Goal: Task Accomplishment & Management: Use online tool/utility

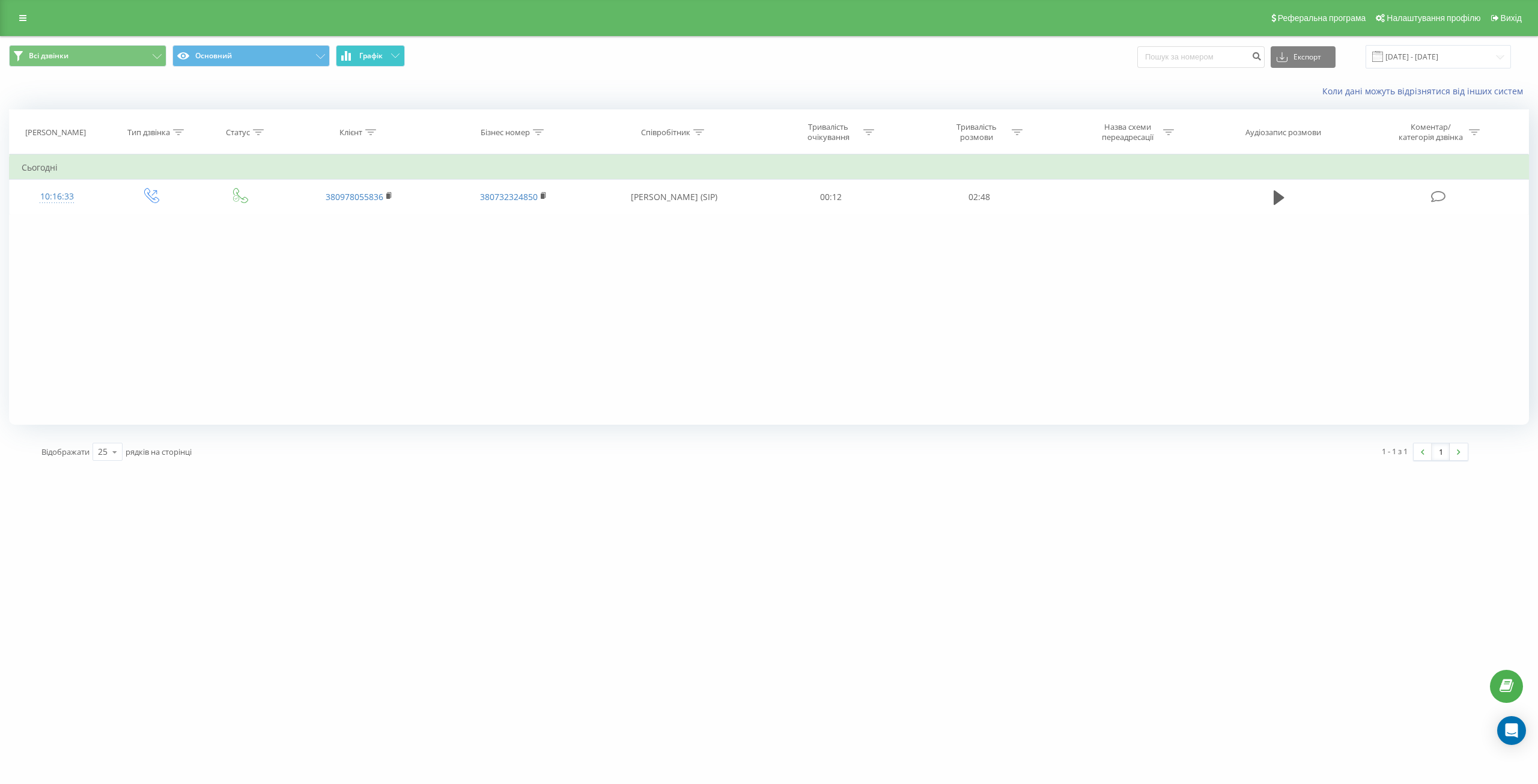
click at [365, 54] on span "Графік" at bounding box center [371, 56] width 24 height 8
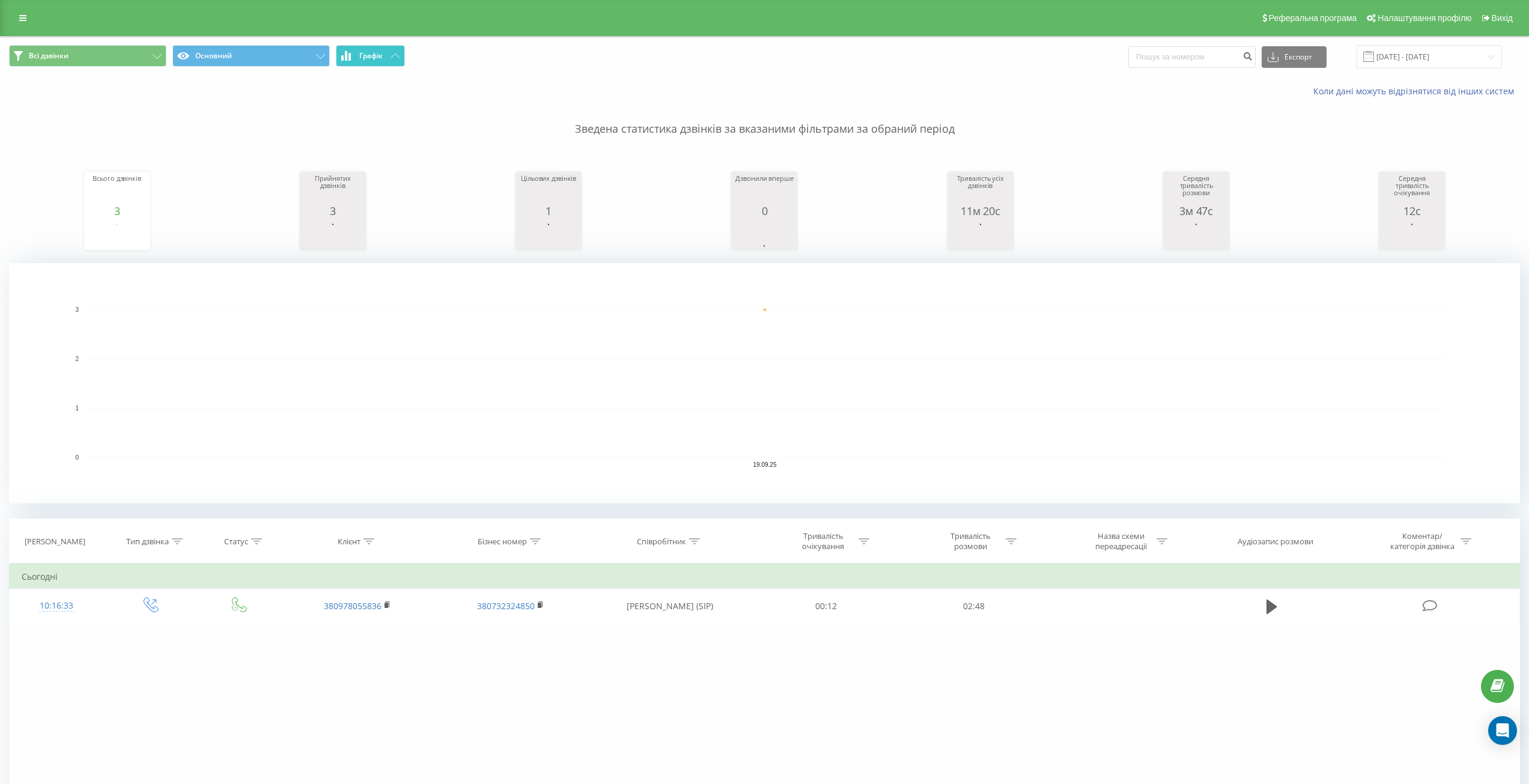
click at [356, 57] on button "Графік" at bounding box center [370, 56] width 69 height 22
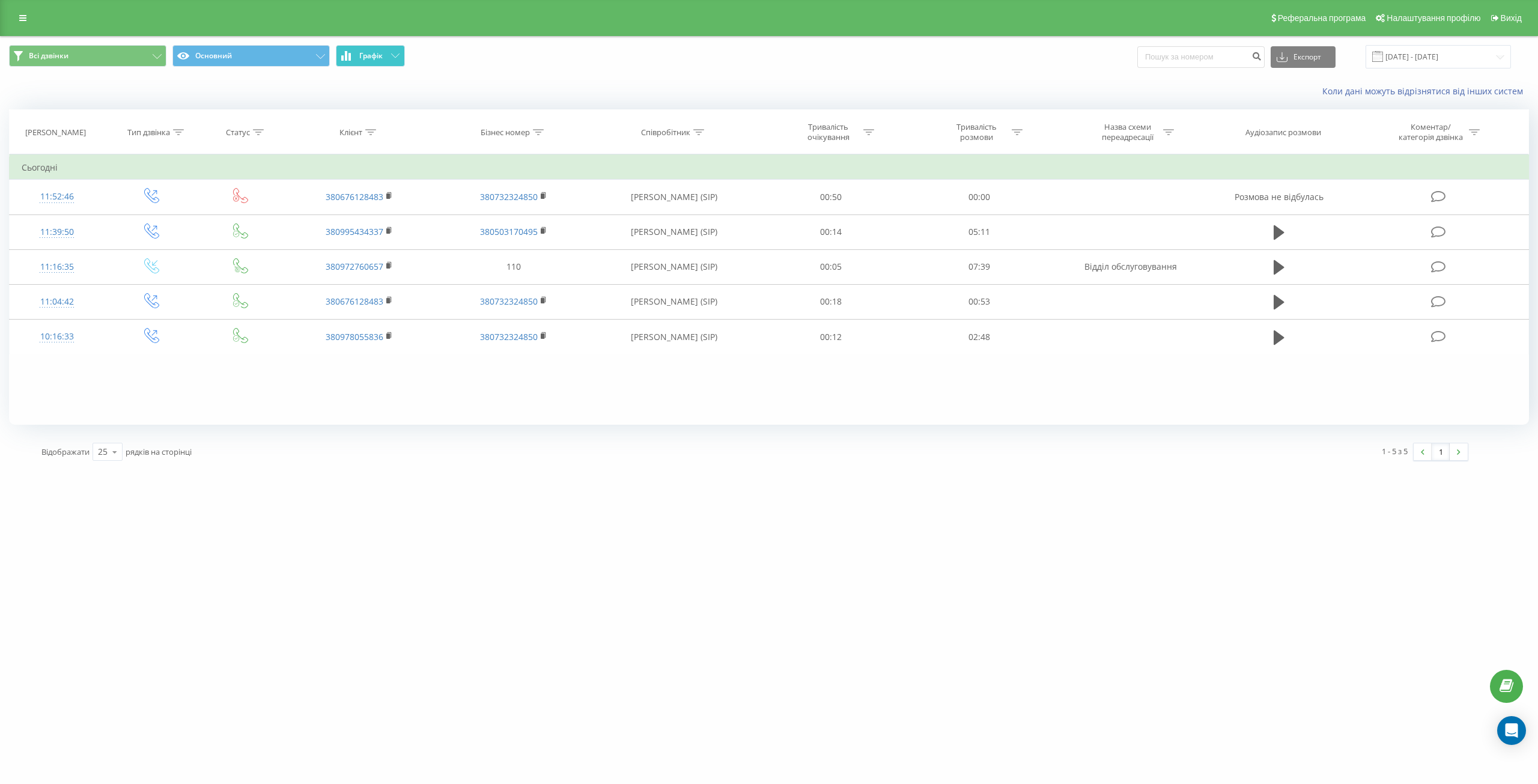
click at [370, 54] on span "Графік" at bounding box center [371, 56] width 24 height 8
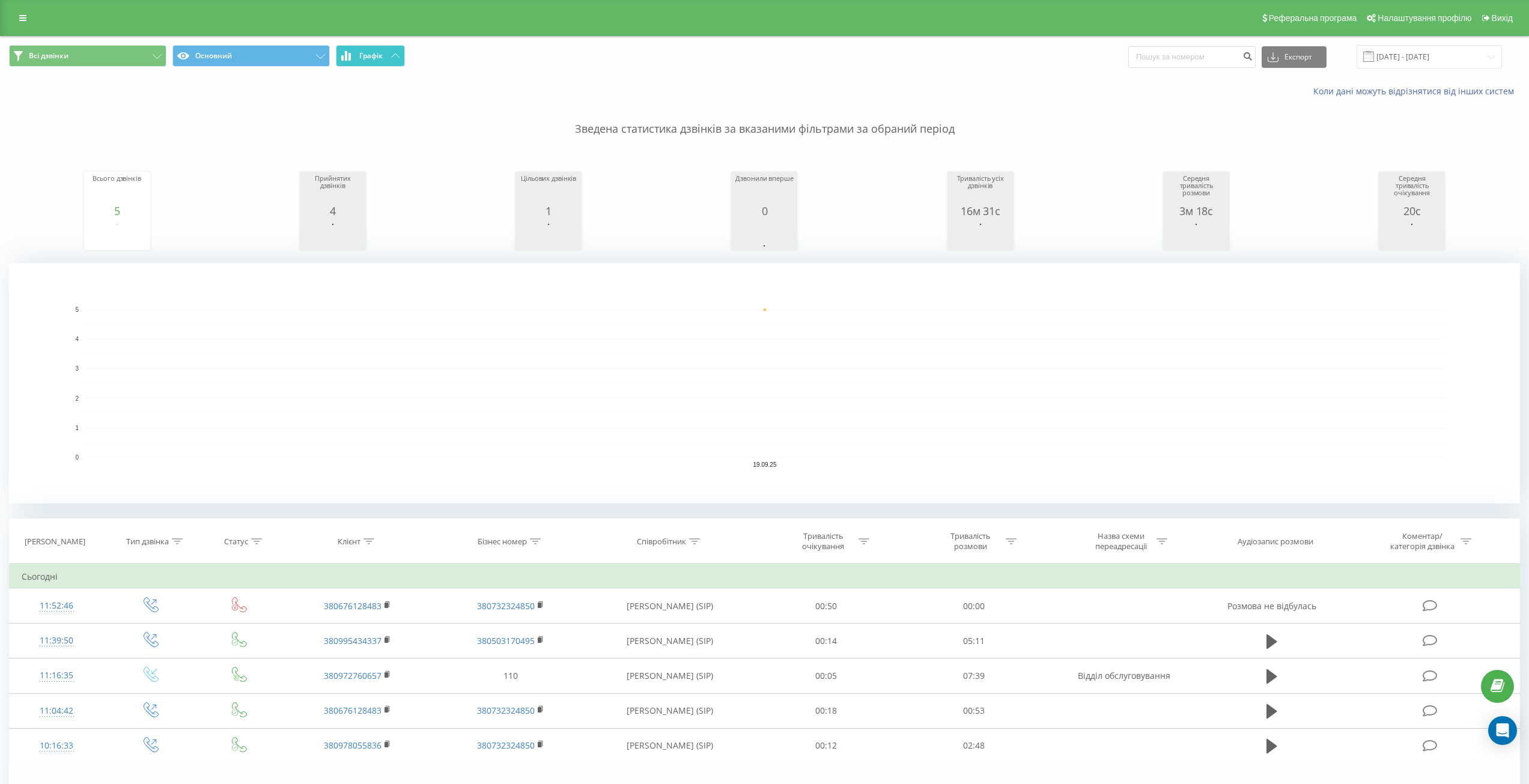
click at [370, 54] on span "Графік" at bounding box center [371, 56] width 24 height 8
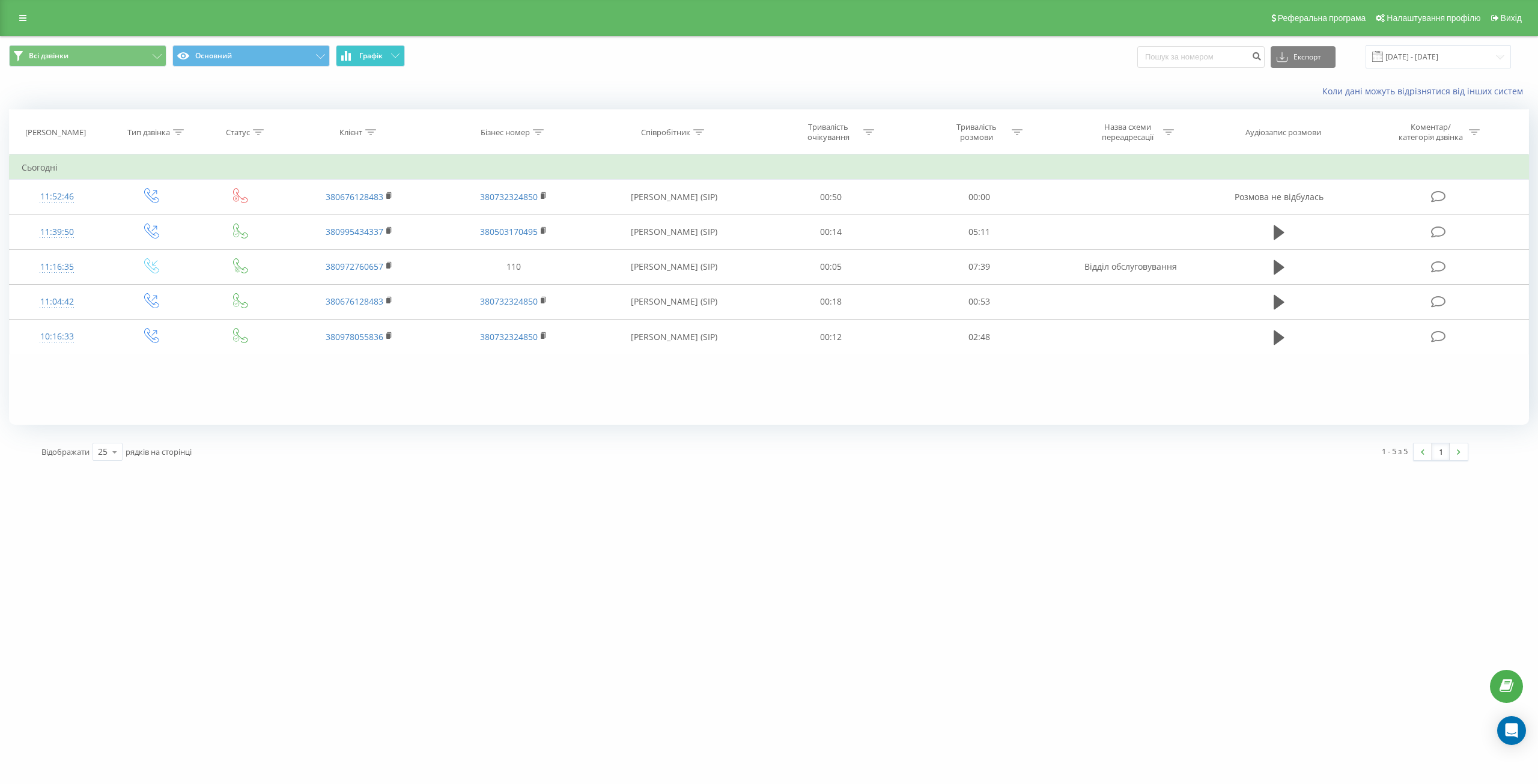
click at [364, 65] on button "Графік" at bounding box center [370, 56] width 69 height 22
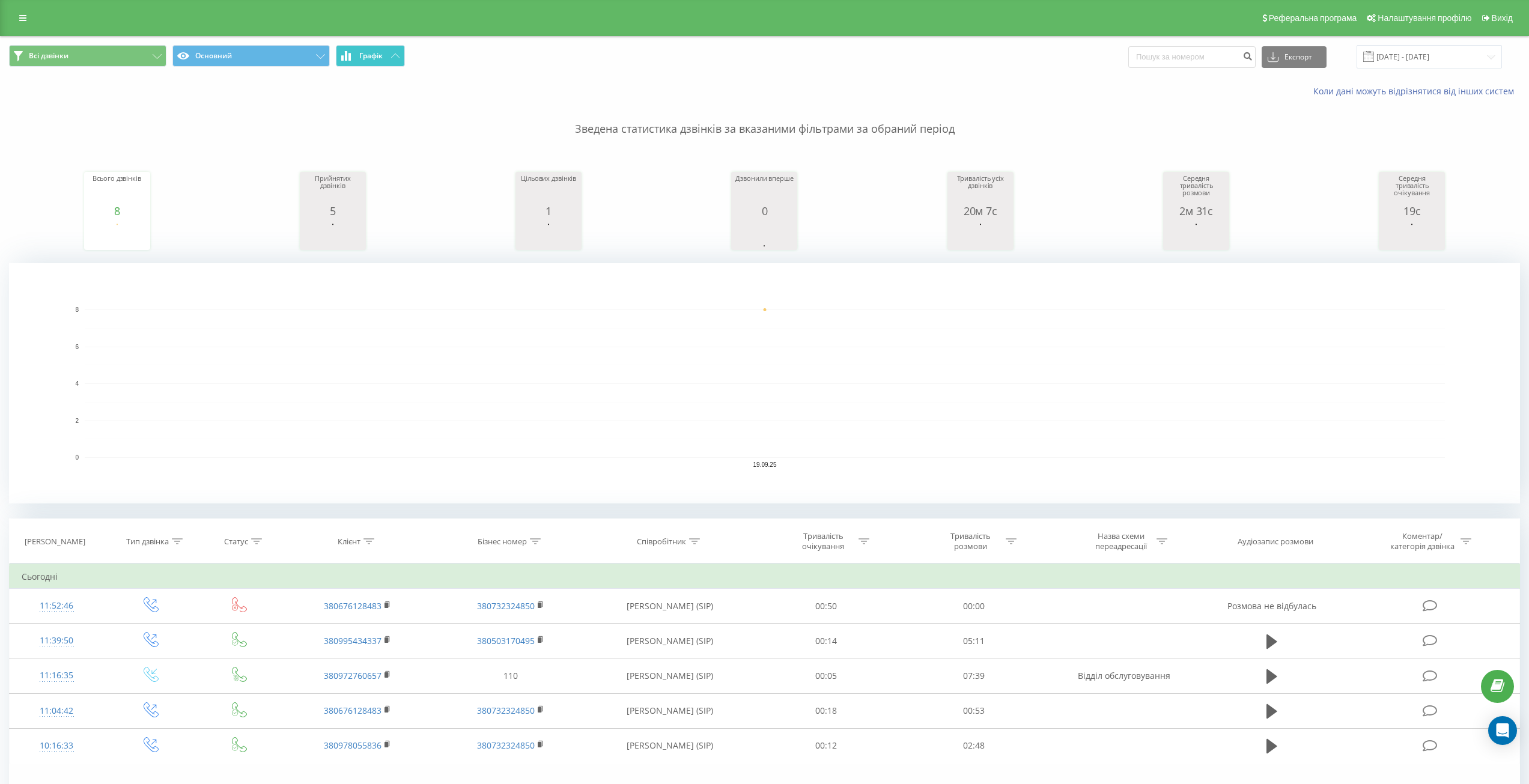
click at [364, 65] on button "Графік" at bounding box center [370, 56] width 69 height 22
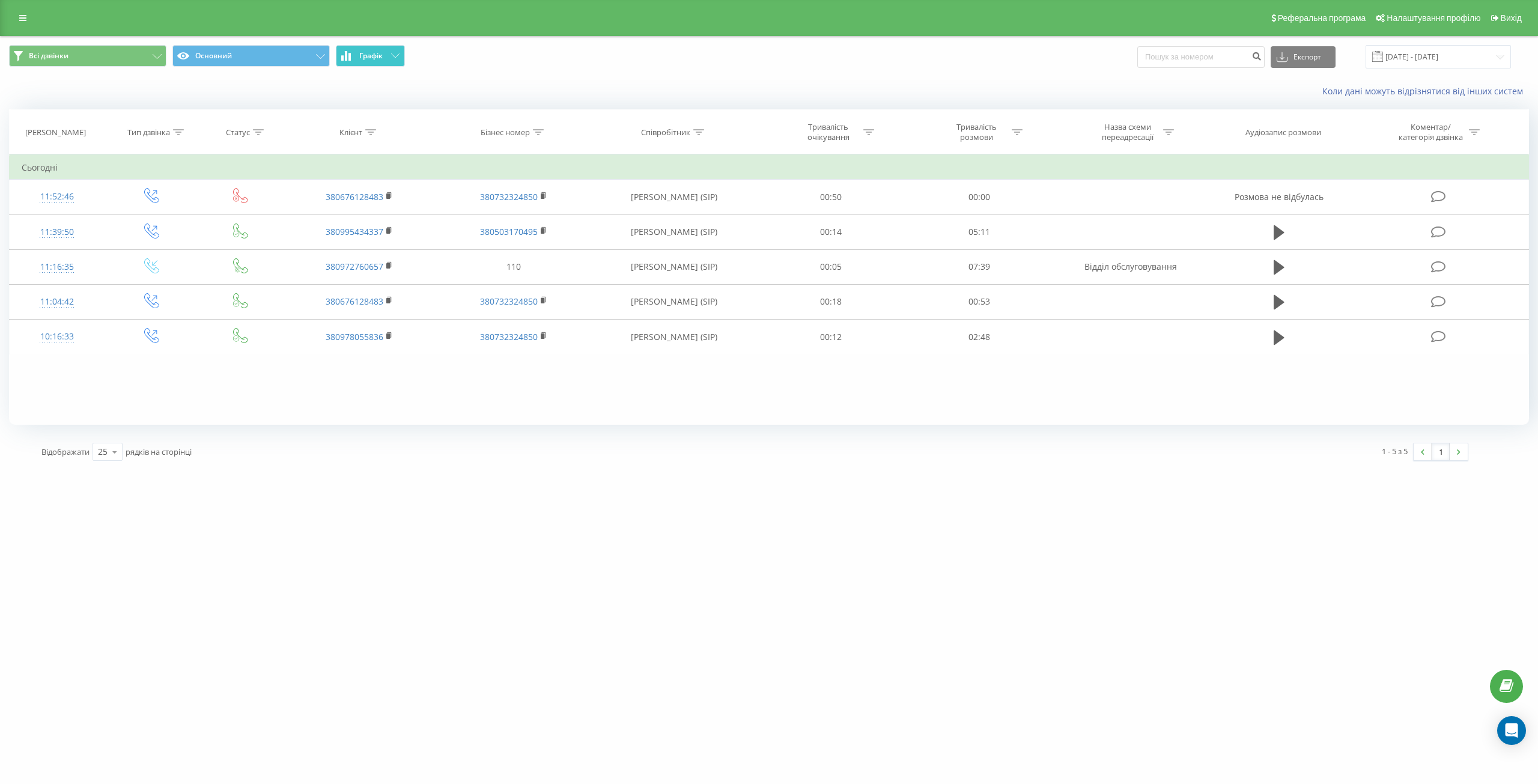
click at [378, 60] on span "Графік" at bounding box center [371, 56] width 24 height 8
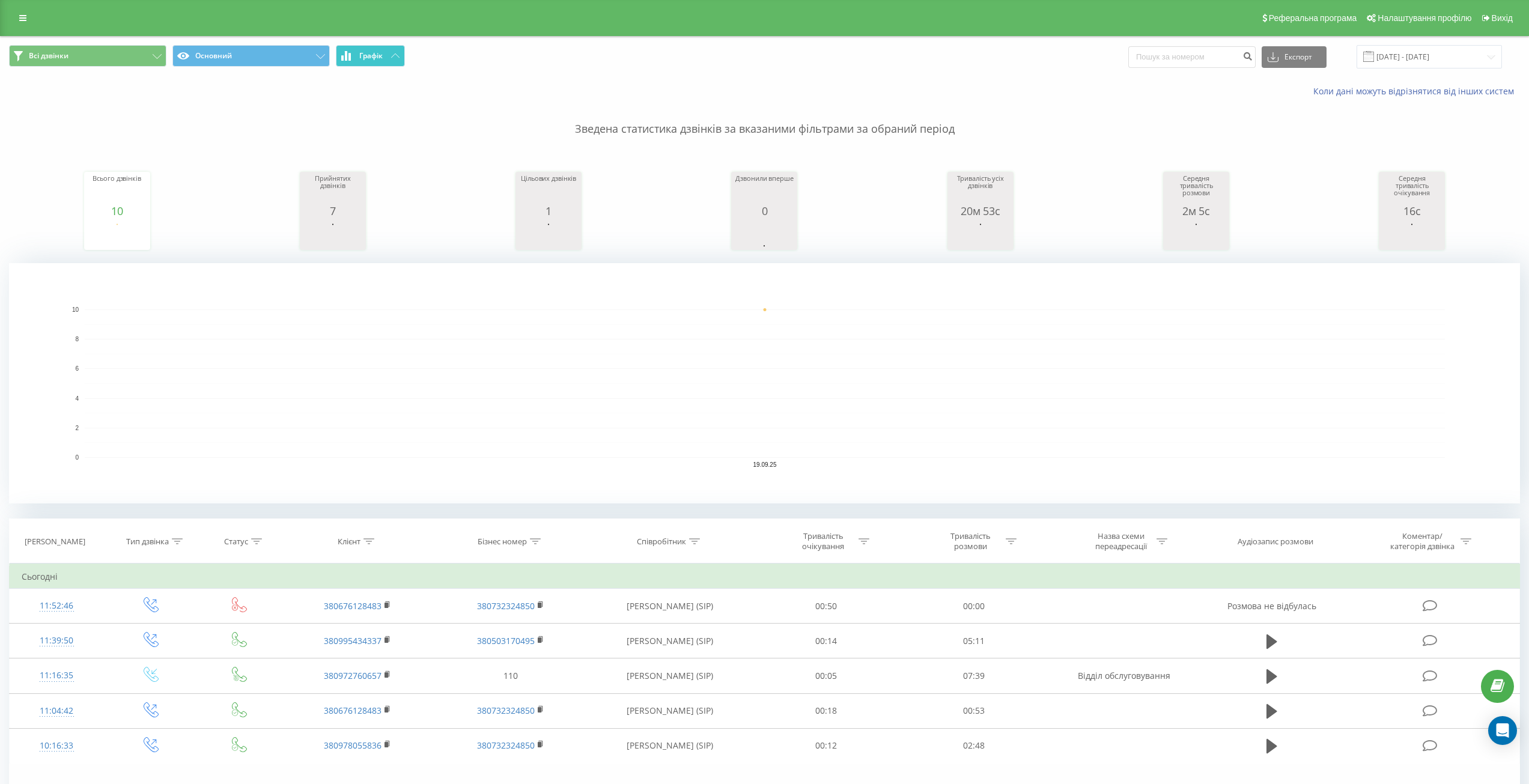
click at [378, 60] on span "Графік" at bounding box center [371, 56] width 24 height 8
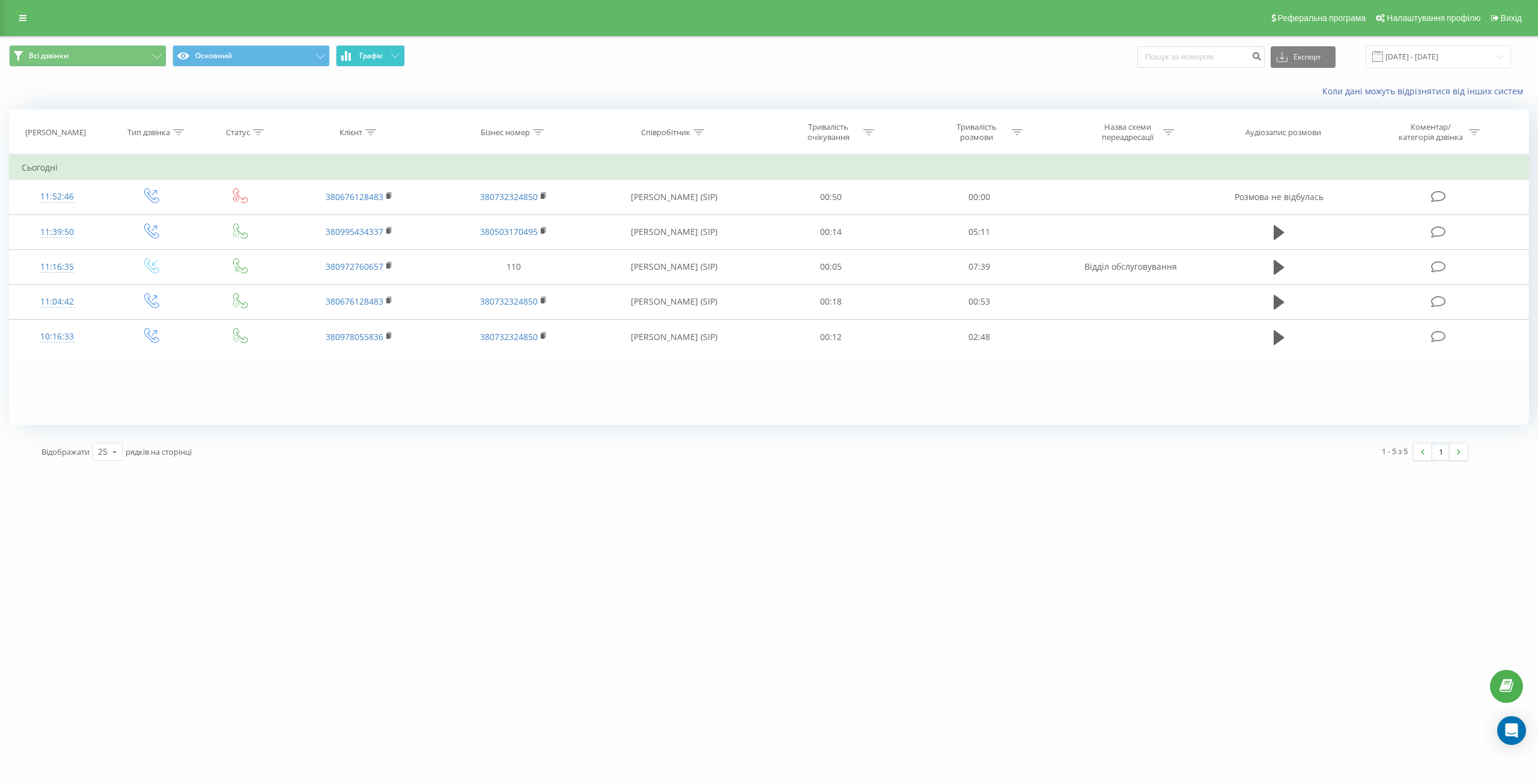
click at [364, 53] on span "Графік" at bounding box center [371, 56] width 24 height 8
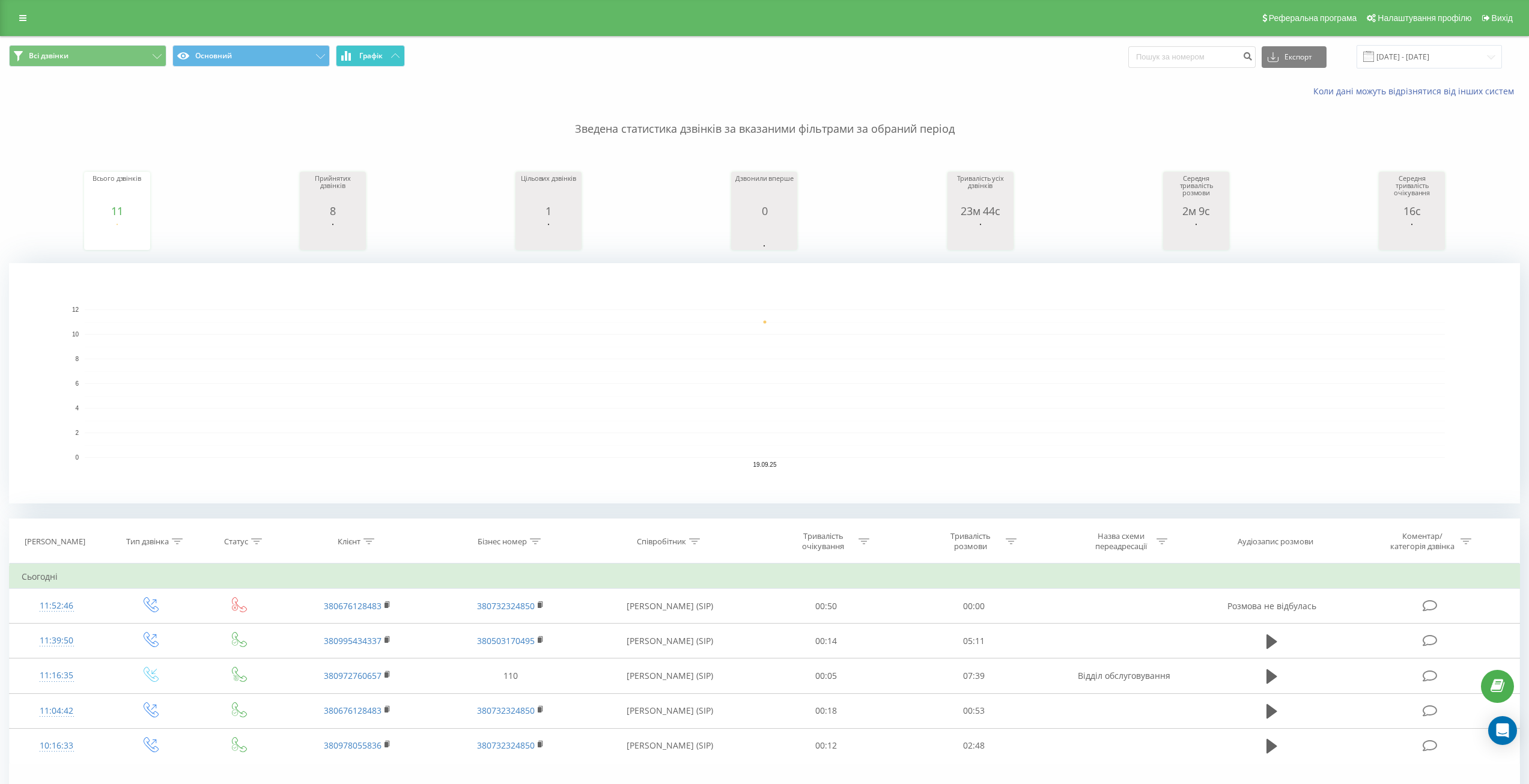
click at [364, 53] on span "Графік" at bounding box center [371, 56] width 24 height 8
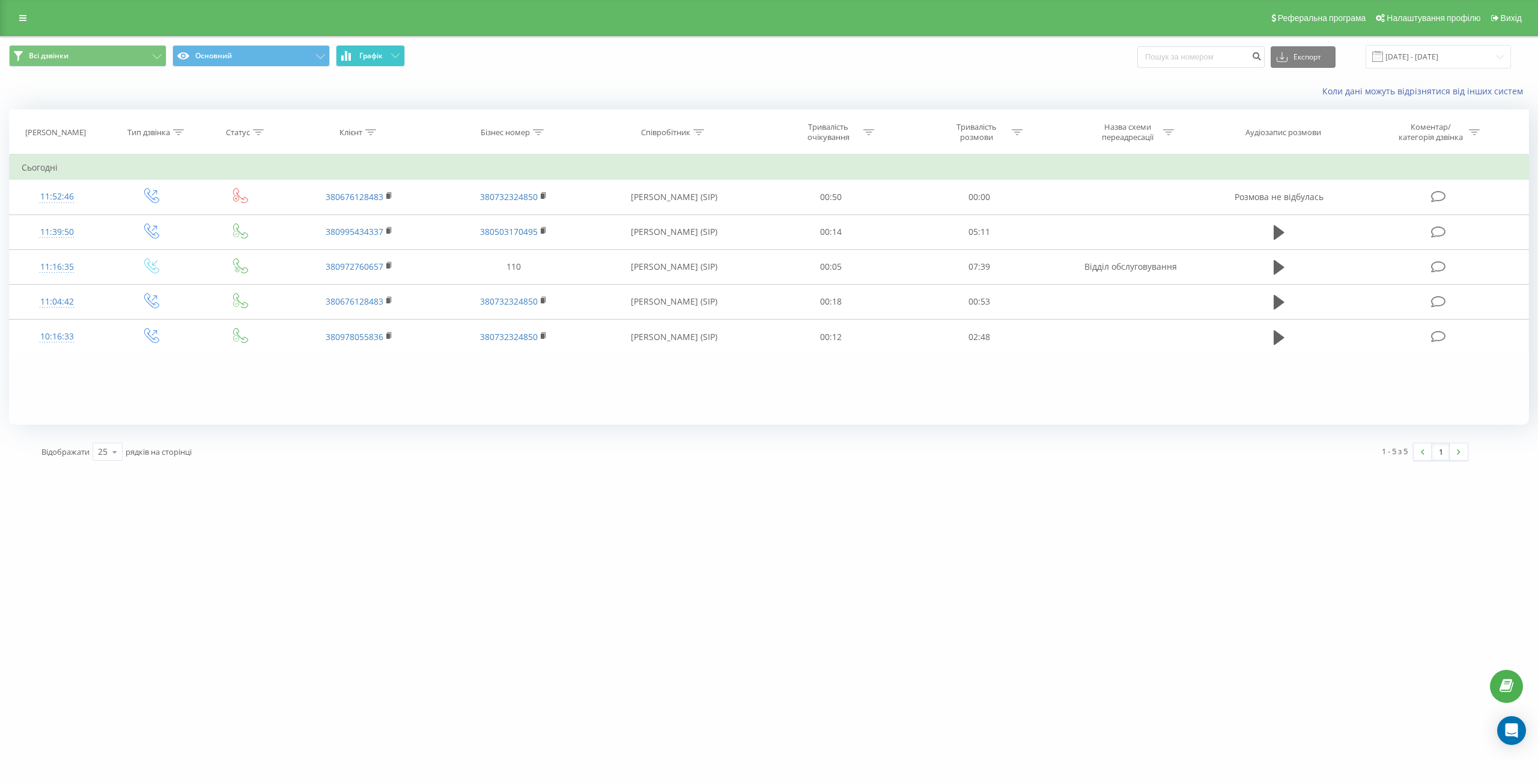
click at [397, 54] on icon at bounding box center [395, 56] width 8 height 4
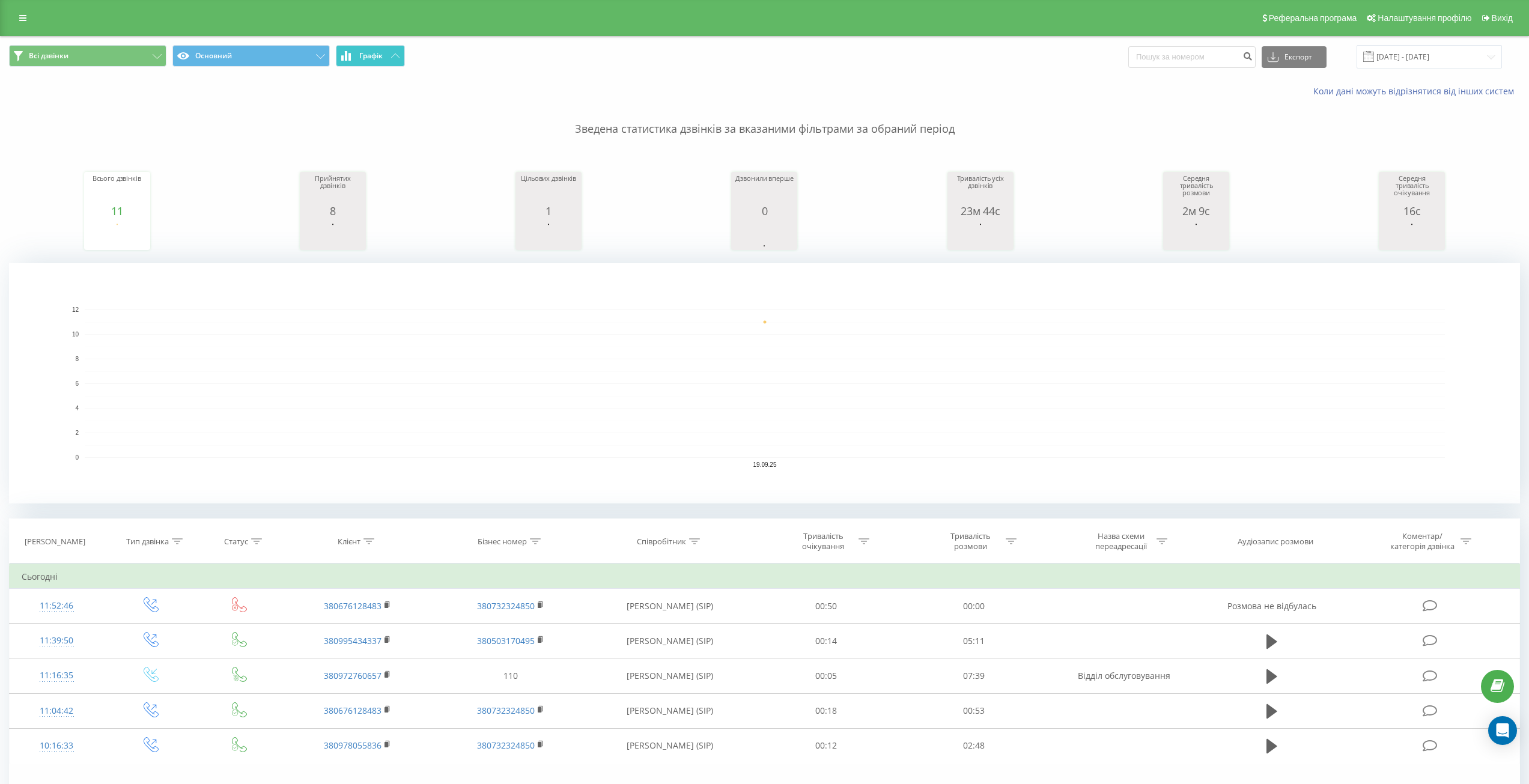
click at [353, 54] on button "Графік" at bounding box center [370, 56] width 69 height 22
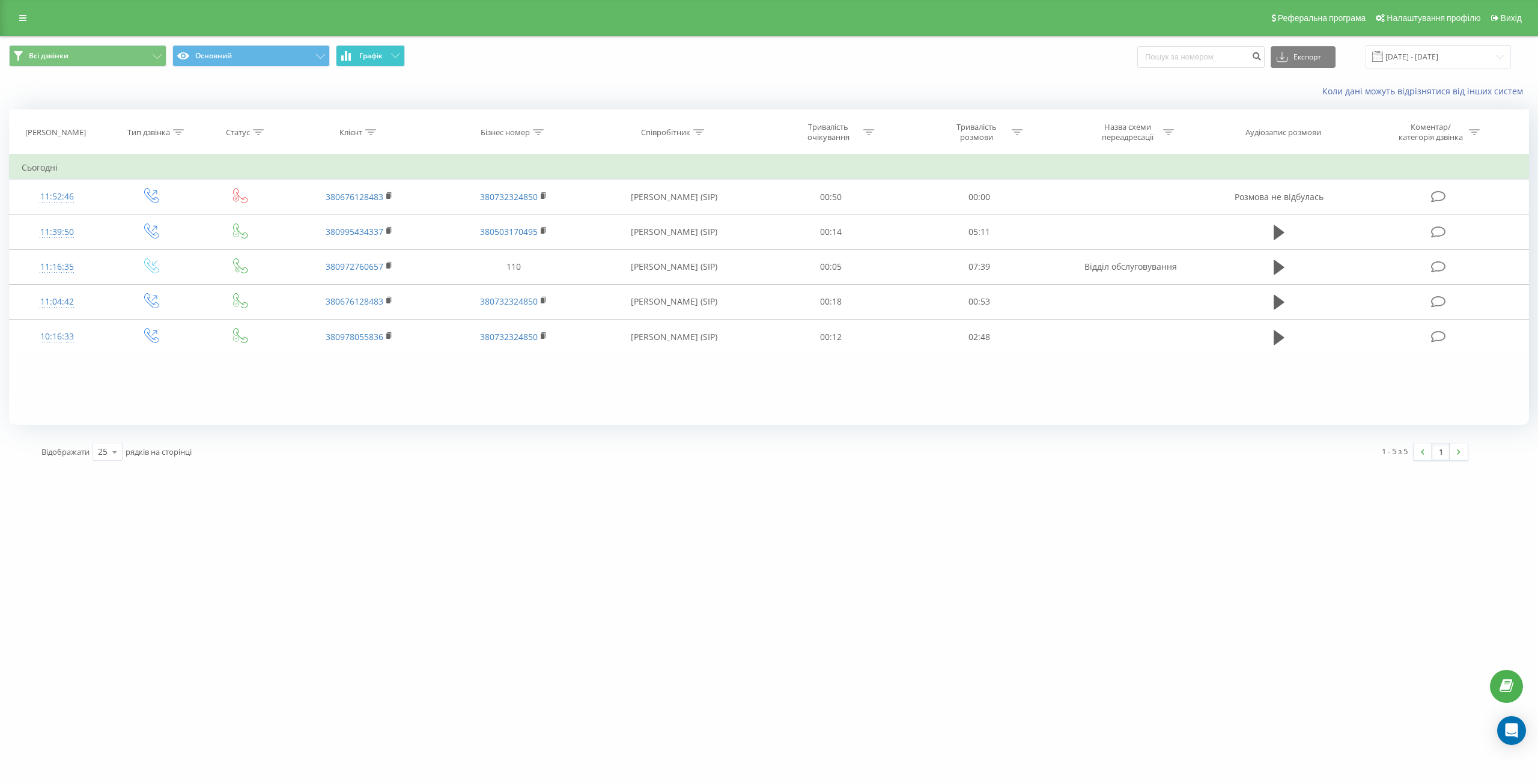
click at [353, 54] on button "Графік" at bounding box center [370, 56] width 69 height 22
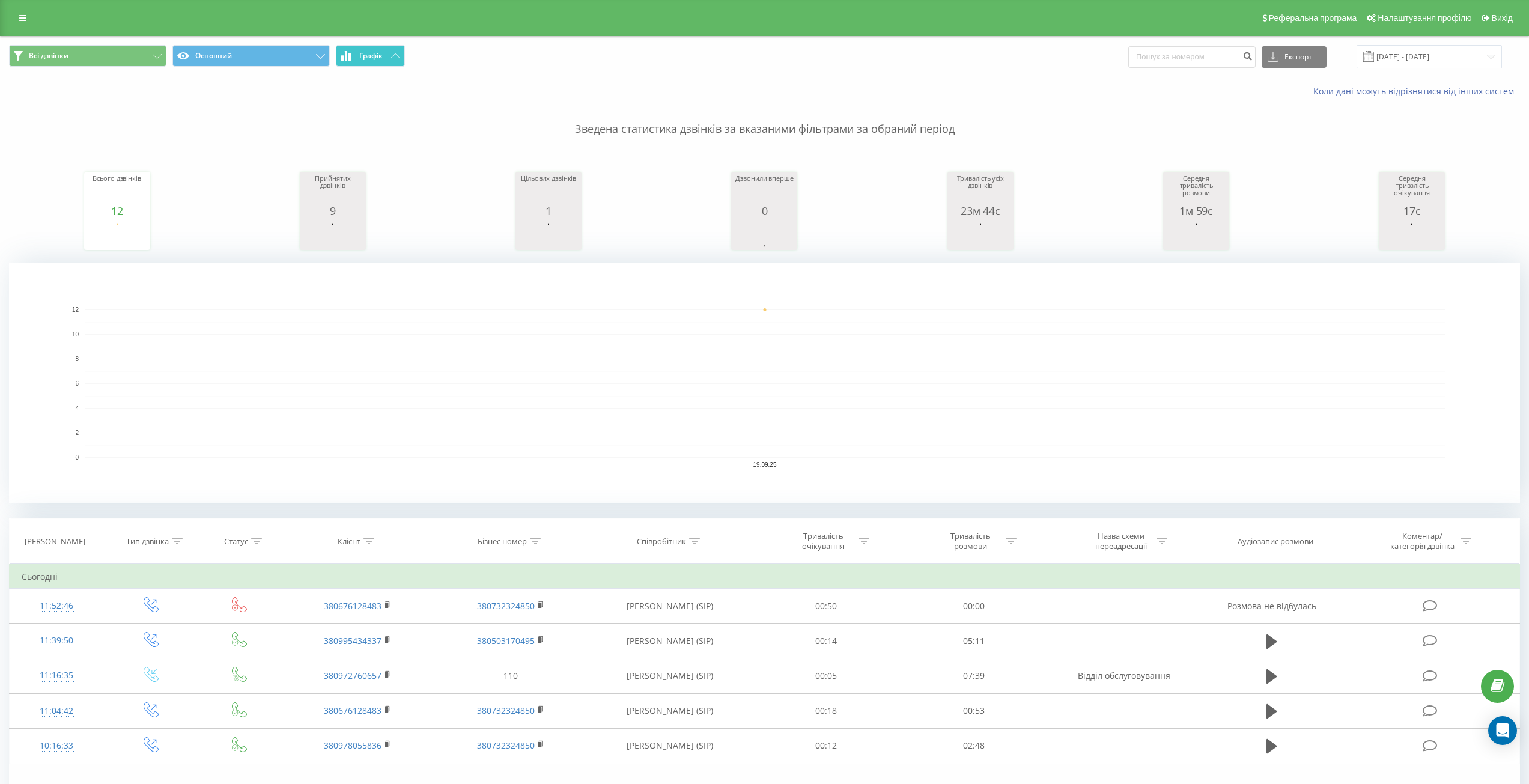
click at [353, 54] on button "Графік" at bounding box center [370, 56] width 69 height 22
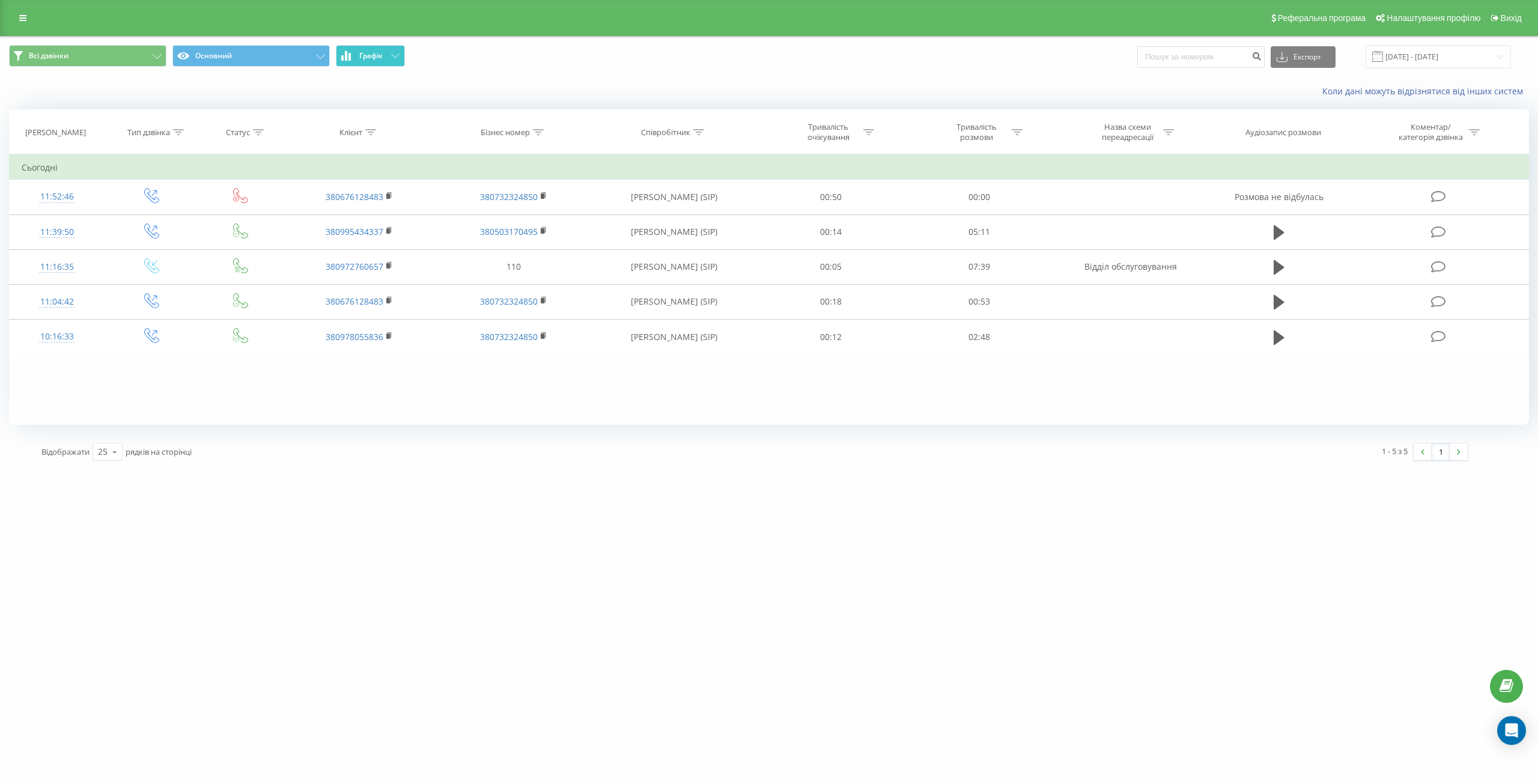
click at [353, 50] on button "Графік" at bounding box center [370, 56] width 69 height 22
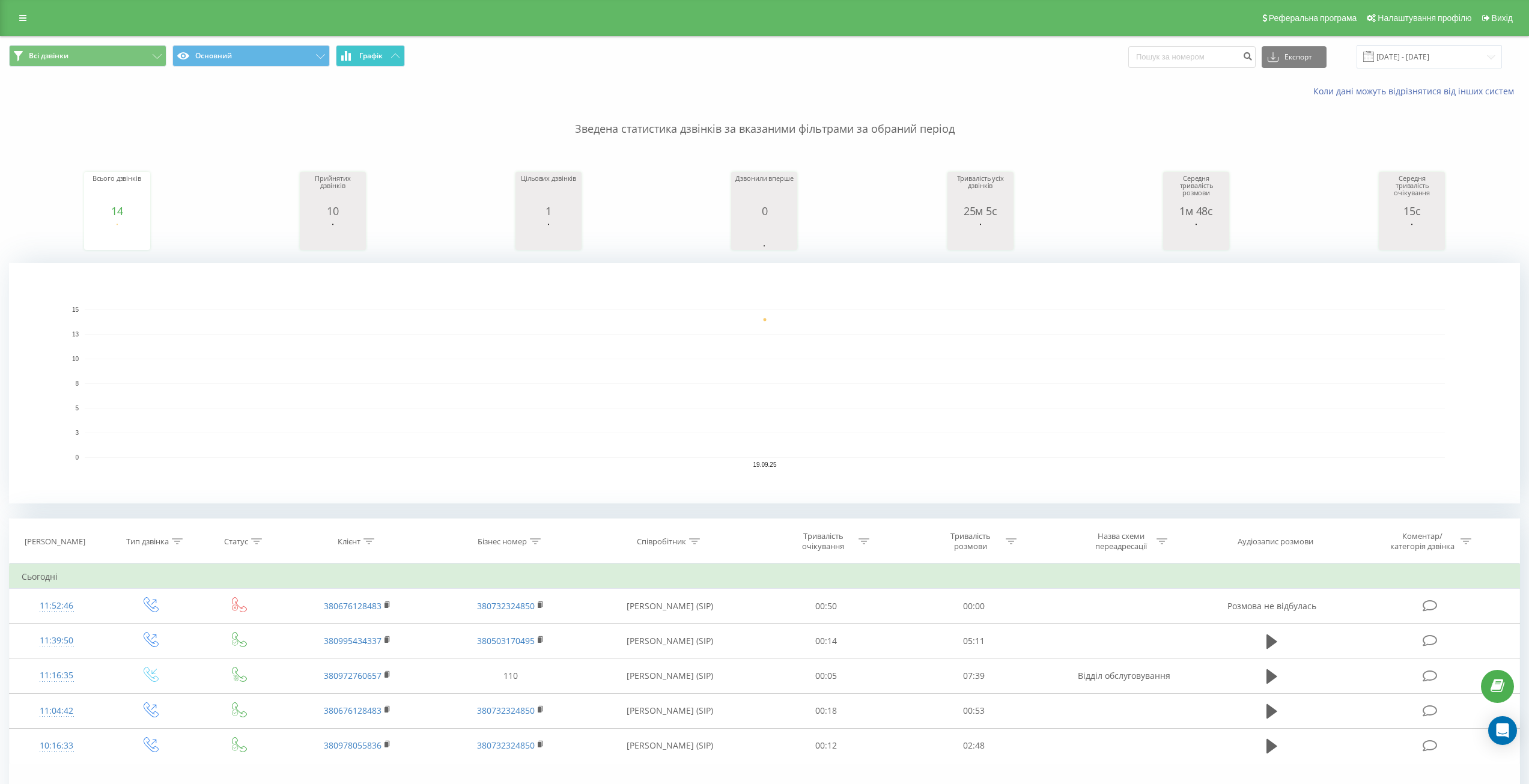
click at [353, 50] on button "Графік" at bounding box center [370, 56] width 69 height 22
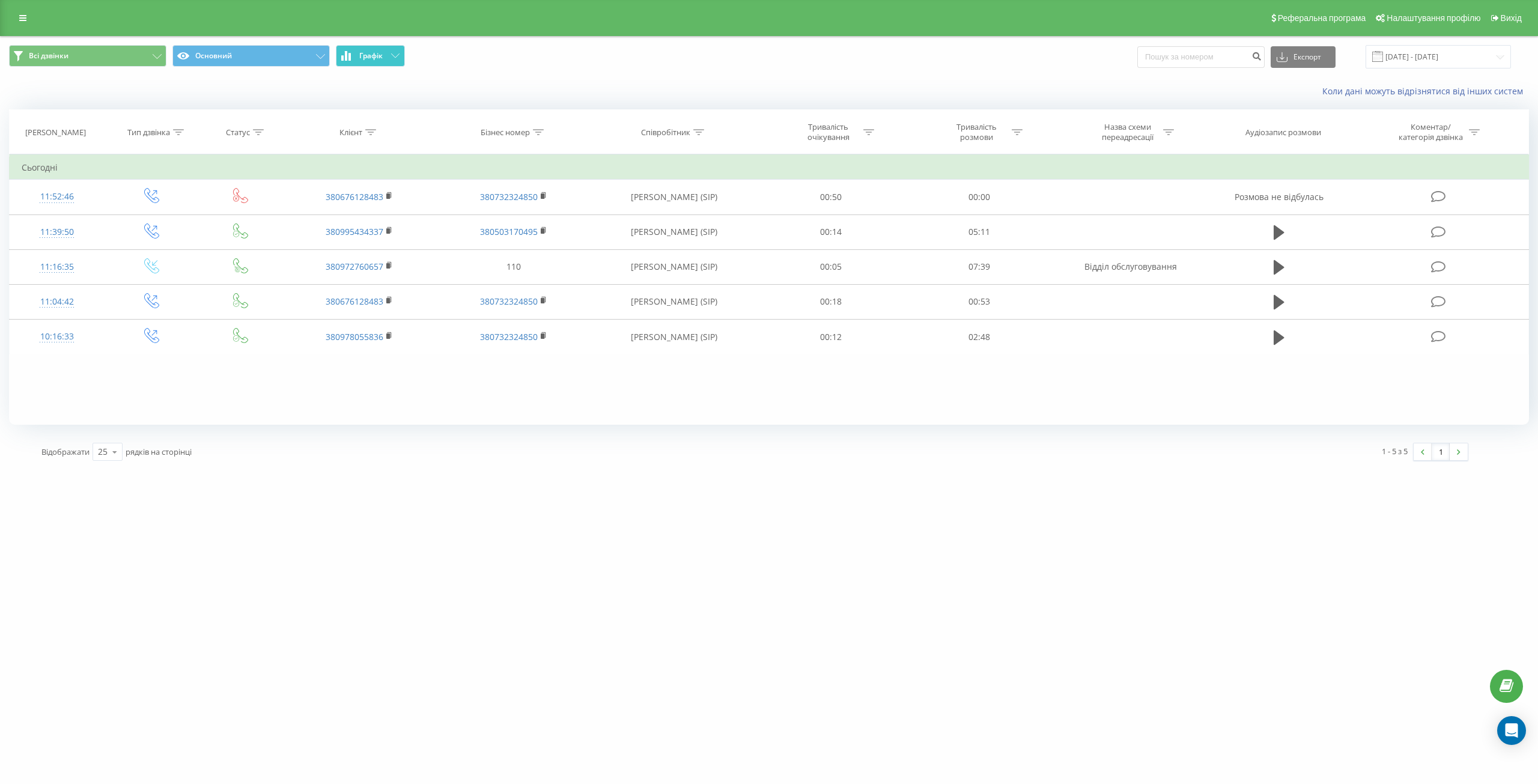
click at [373, 45] on button "Графік" at bounding box center [370, 56] width 69 height 22
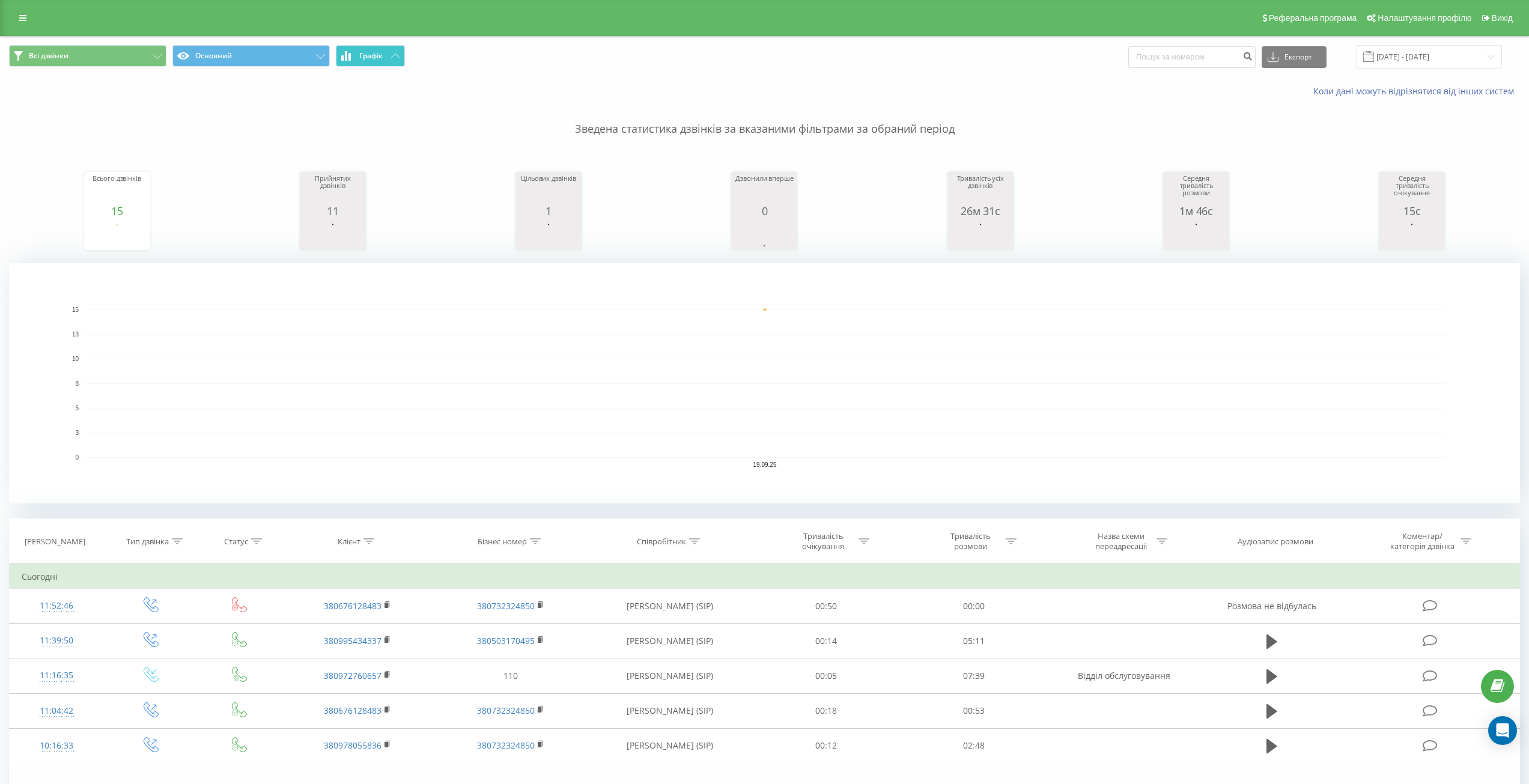
click at [373, 45] on button "Графік" at bounding box center [370, 56] width 69 height 22
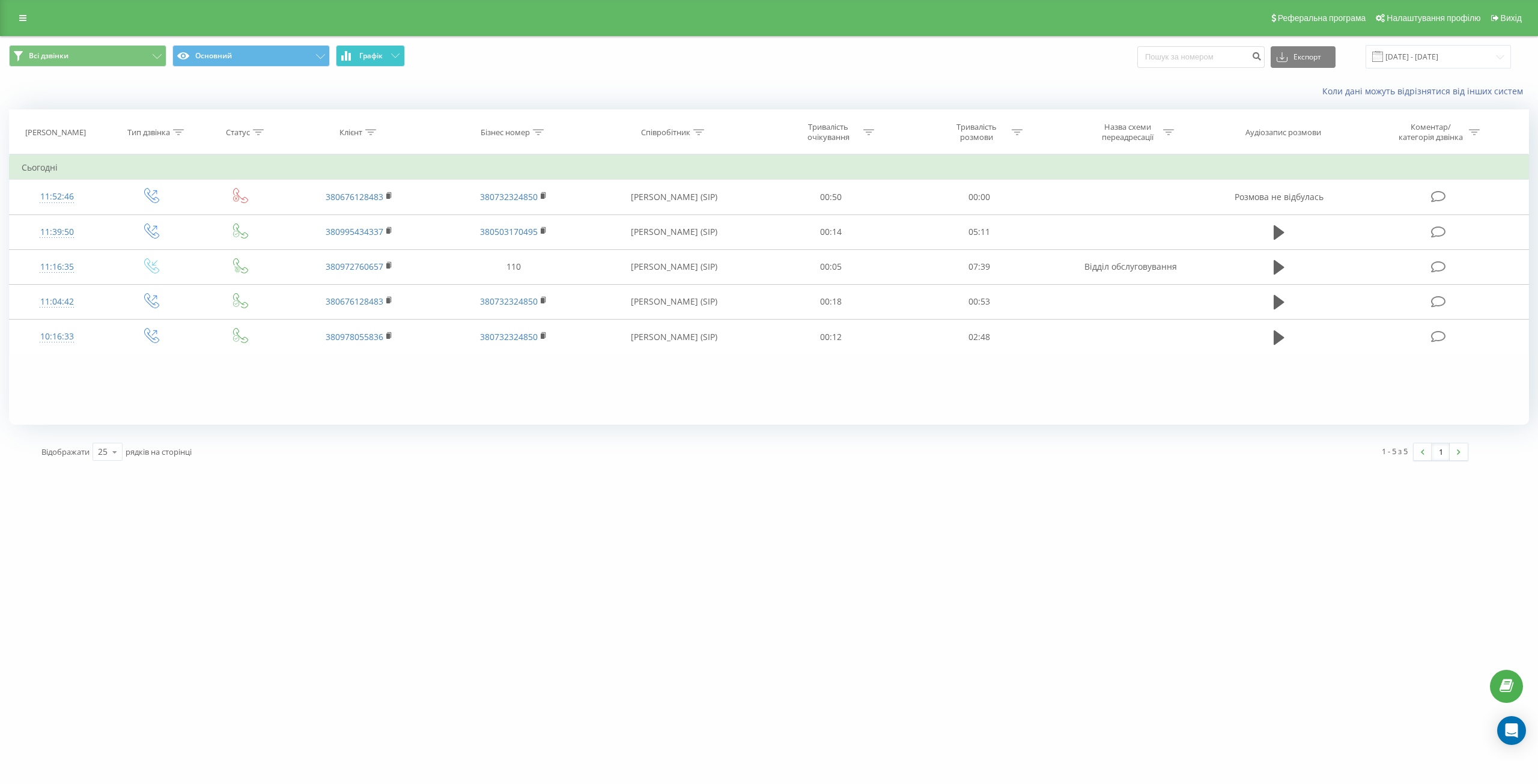
click at [377, 53] on span "Графік" at bounding box center [371, 56] width 24 height 8
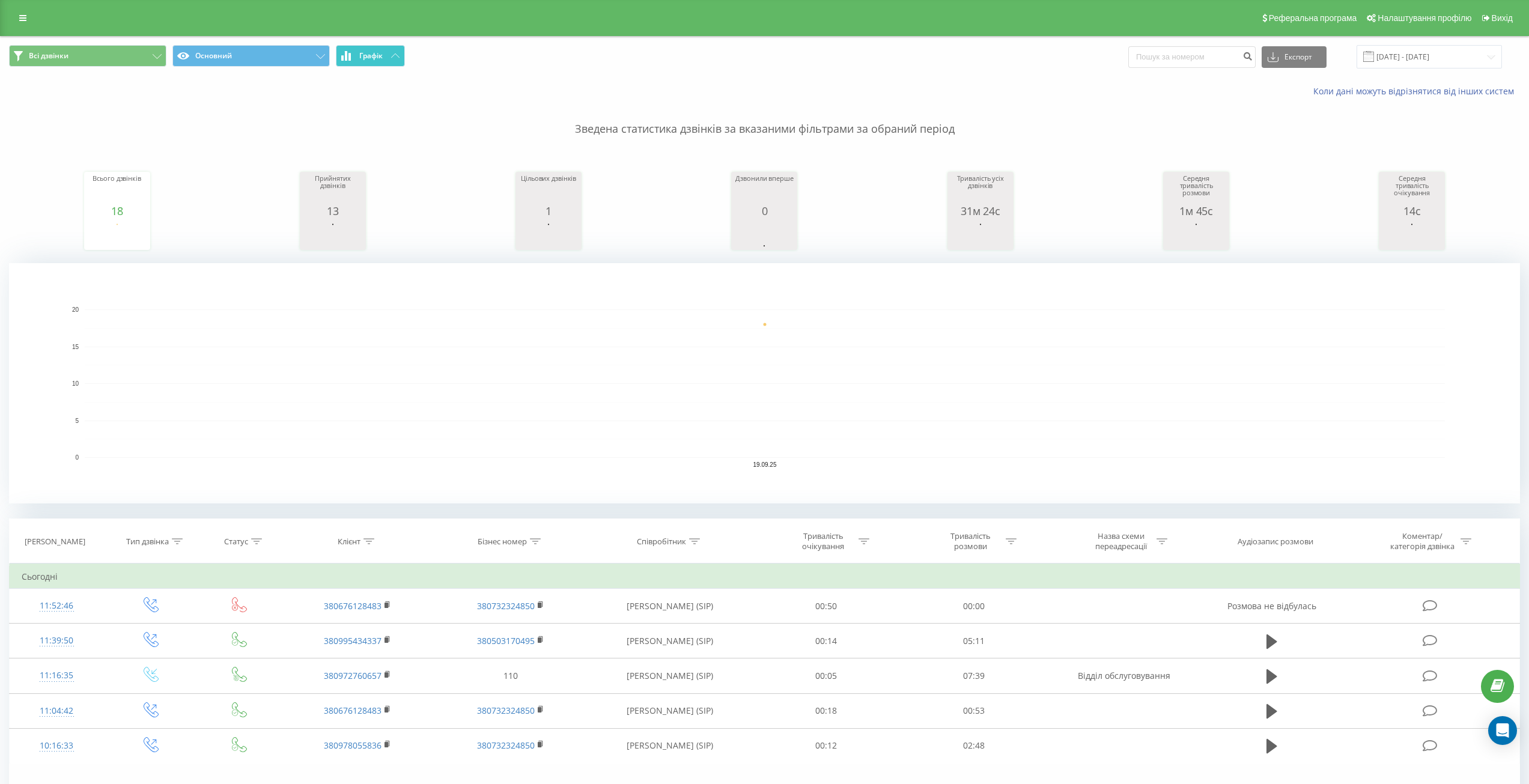
click at [377, 53] on span "Графік" at bounding box center [371, 56] width 24 height 8
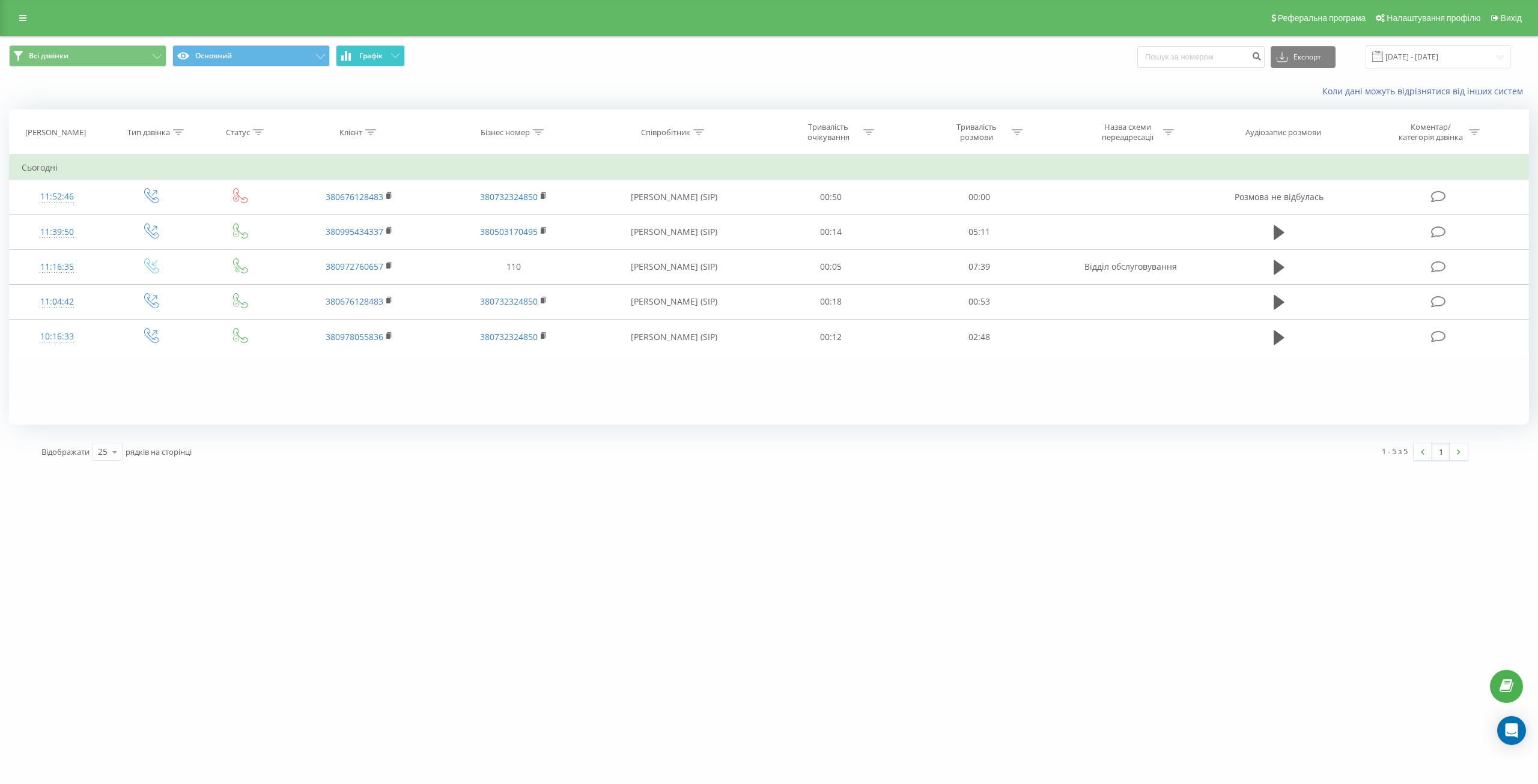
click at [360, 48] on button "Графік" at bounding box center [370, 56] width 69 height 22
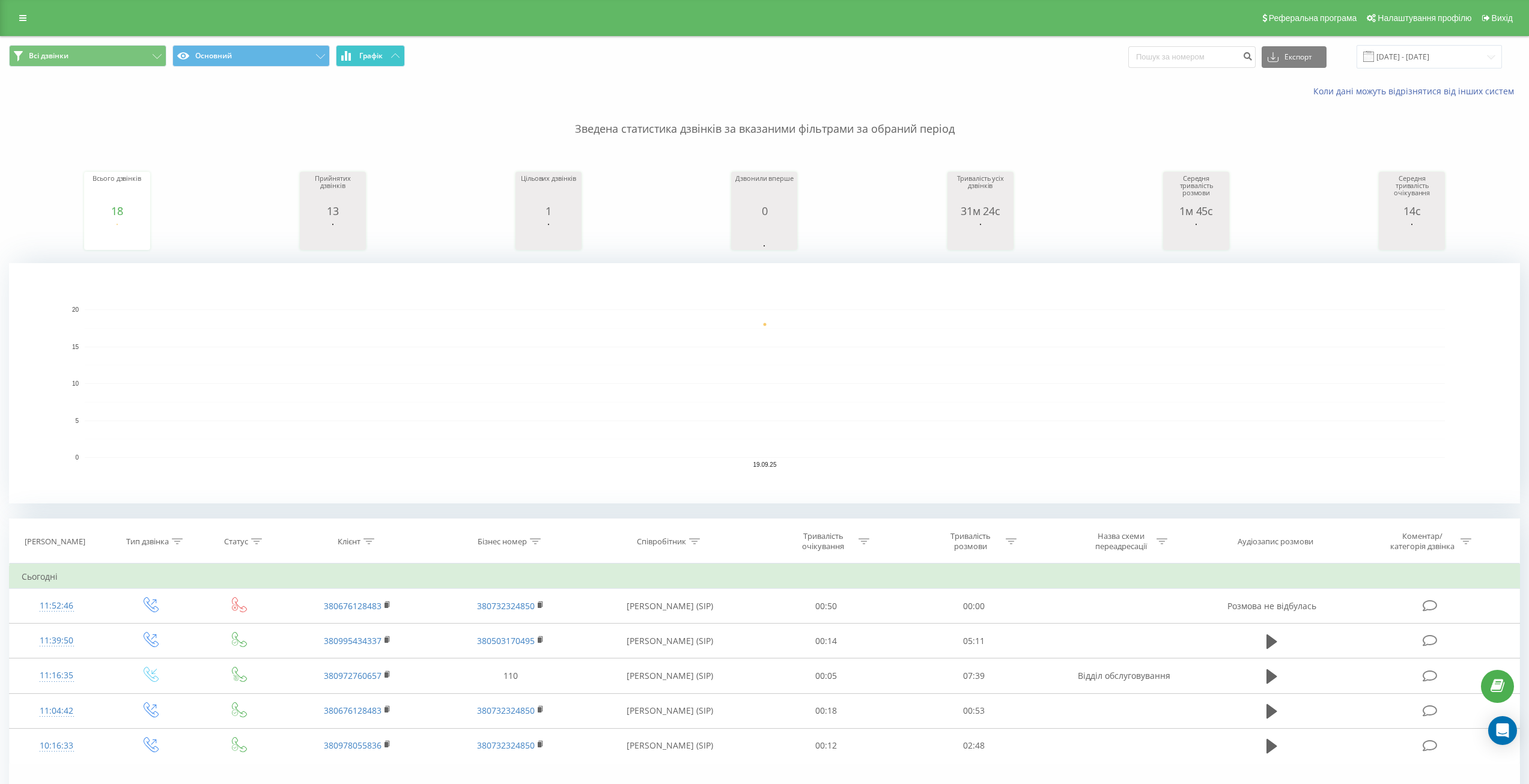
click at [360, 48] on button "Графік" at bounding box center [370, 56] width 69 height 22
